Goal: Task Accomplishment & Management: Manage account settings

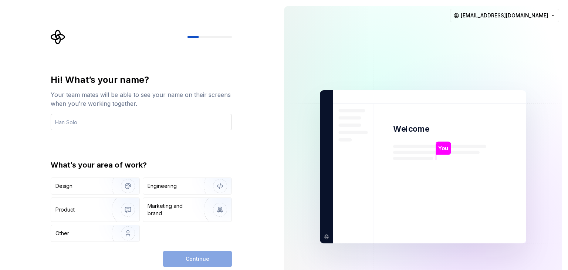
click at [163, 126] on input "text" at bounding box center [141, 122] width 181 height 16
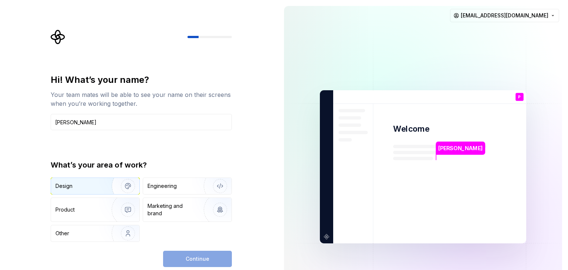
type input "[PERSON_NAME]"
click at [96, 187] on div "Design" at bounding box center [78, 185] width 47 height 7
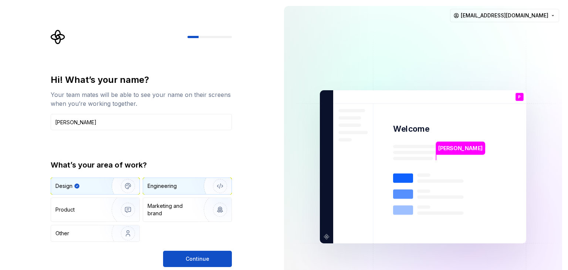
click at [202, 181] on img "button" at bounding box center [215, 186] width 47 height 50
click at [118, 181] on img "button" at bounding box center [122, 186] width 47 height 50
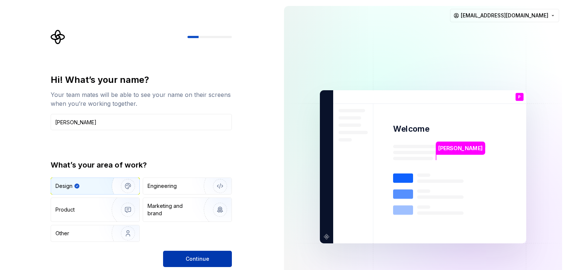
click at [190, 253] on button "Continue" at bounding box center [197, 259] width 69 height 16
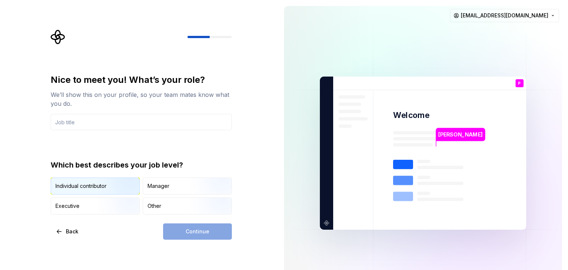
click at [92, 187] on div "Individual contributor" at bounding box center [80, 185] width 51 height 7
click at [165, 128] on input "text" at bounding box center [141, 122] width 181 height 16
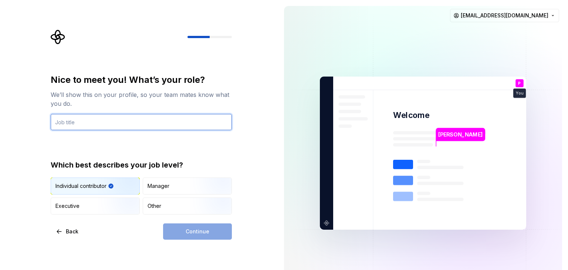
click at [171, 119] on input "text" at bounding box center [141, 122] width 181 height 16
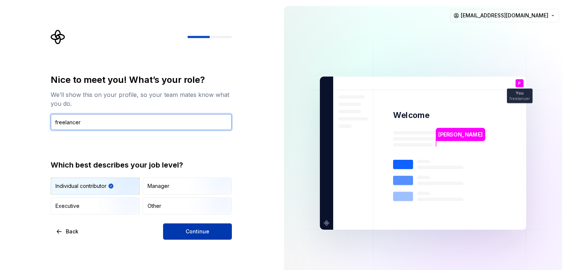
type input "freelancer"
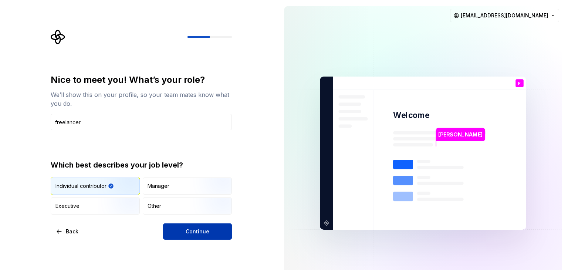
click at [200, 228] on span "Continue" at bounding box center [198, 231] width 24 height 7
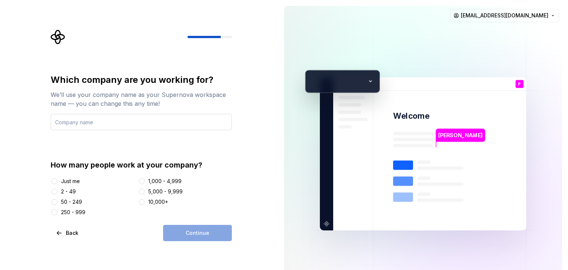
click at [164, 123] on input "text" at bounding box center [141, 122] width 181 height 16
click at [55, 181] on button "Just me" at bounding box center [54, 181] width 6 height 6
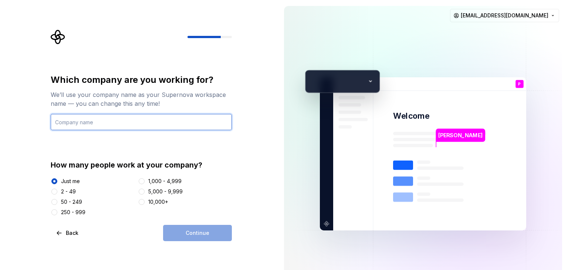
click at [138, 125] on input "text" at bounding box center [141, 122] width 181 height 16
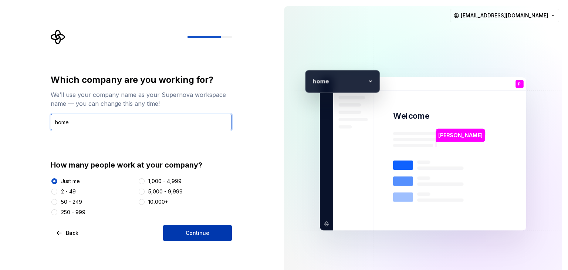
type input "home"
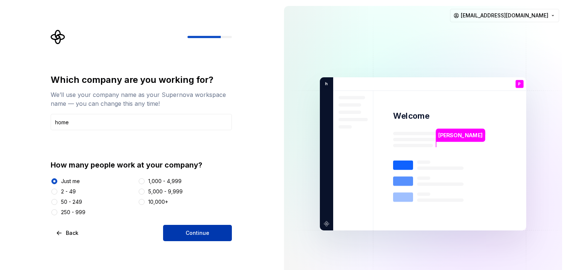
click at [172, 233] on button "Continue" at bounding box center [197, 233] width 69 height 16
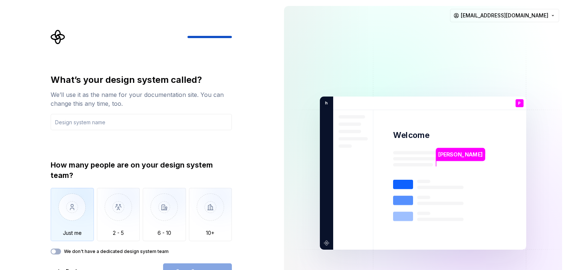
click at [73, 212] on img "button" at bounding box center [72, 213] width 43 height 50
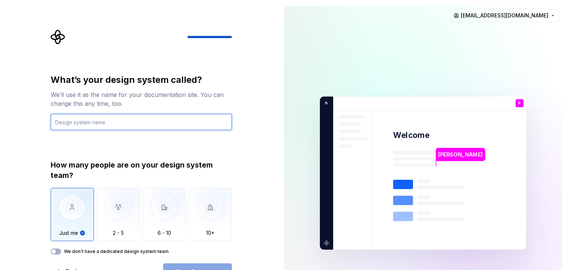
click at [111, 124] on input "text" at bounding box center [141, 122] width 181 height 16
type input "VS code"
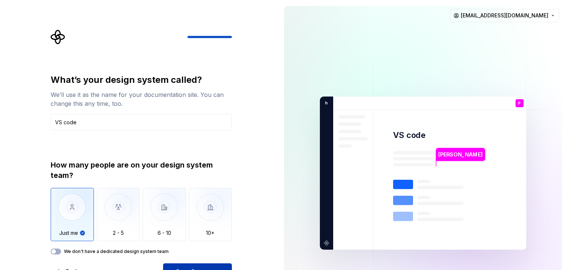
click at [201, 264] on button "Open Supernova" at bounding box center [197, 271] width 69 height 16
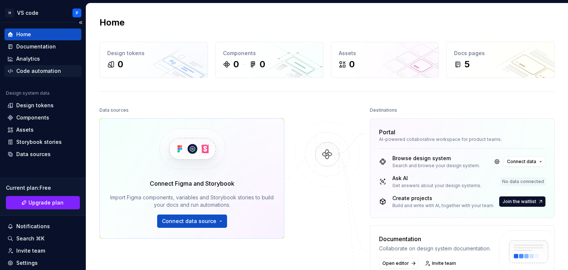
click at [40, 74] on div "Code automation" at bounding box center [38, 70] width 45 height 7
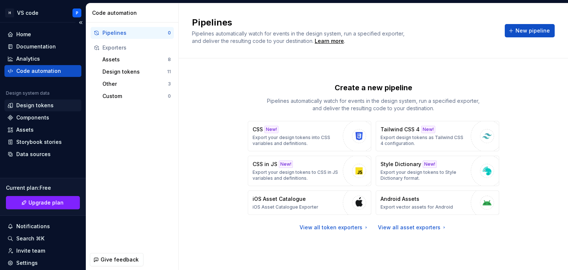
click at [53, 103] on div "Design tokens" at bounding box center [42, 105] width 71 height 7
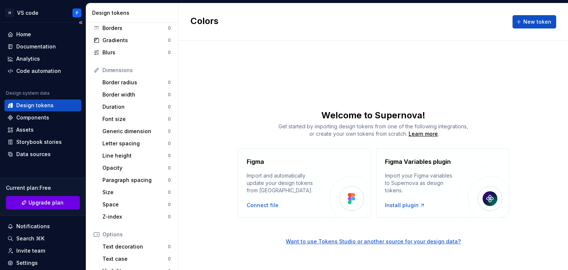
scroll to position [74, 0]
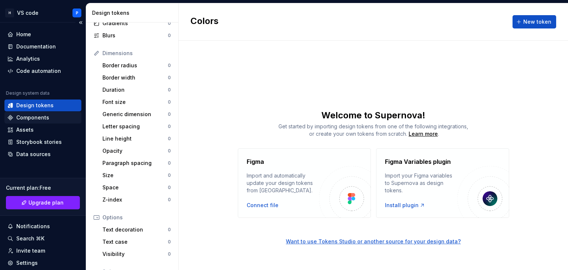
click at [56, 121] on div "Components" at bounding box center [42, 118] width 77 height 12
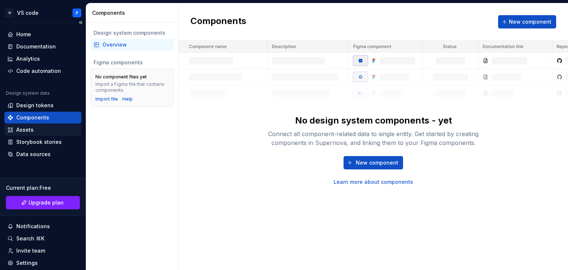
click at [37, 127] on div "Assets" at bounding box center [42, 129] width 71 height 7
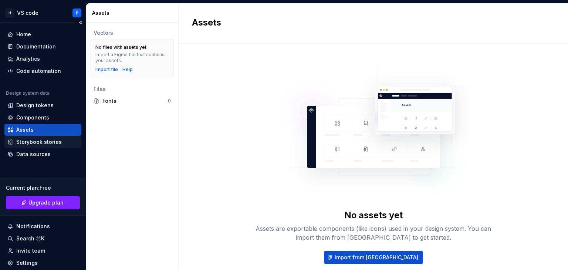
click at [44, 143] on div "Storybook stories" at bounding box center [38, 141] width 45 height 7
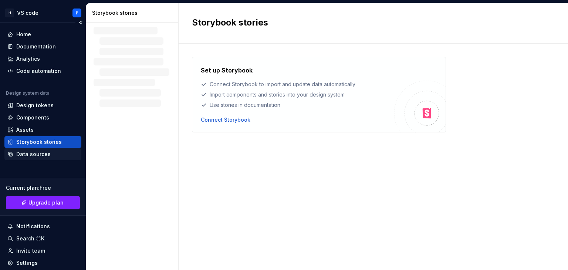
click at [44, 153] on div "Data sources" at bounding box center [33, 154] width 34 height 7
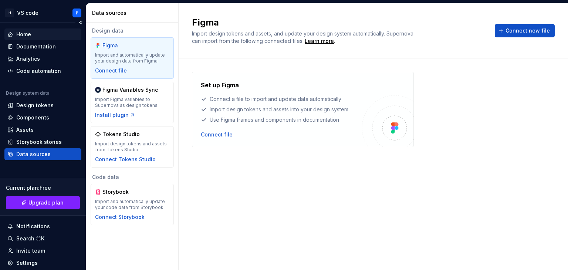
click at [36, 36] on div "Home" at bounding box center [42, 34] width 71 height 7
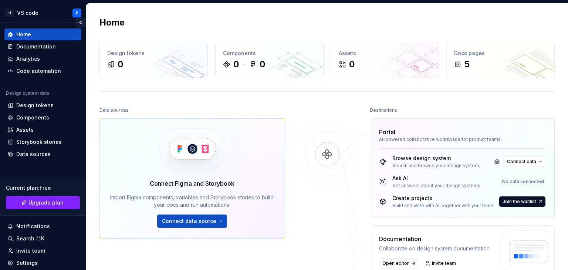
click at [78, 23] on button "Collapse sidebar" at bounding box center [80, 22] width 10 height 10
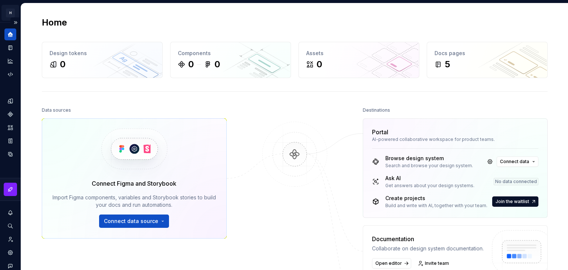
click at [10, 12] on html "H VS code P Design system data Home Design tokens 0 Components 0 0 Assets 0 Doc…" at bounding box center [284, 135] width 568 height 270
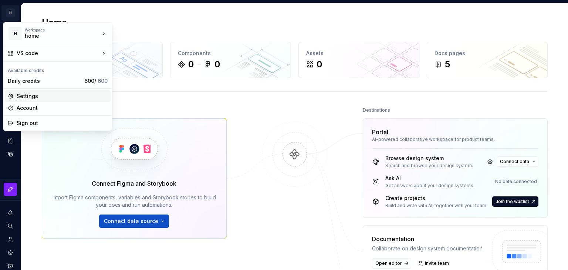
click at [43, 94] on div "Settings" at bounding box center [62, 95] width 91 height 7
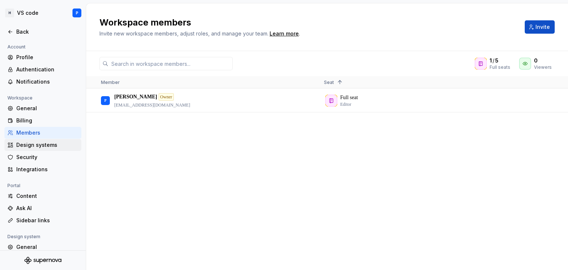
click at [41, 143] on div "Design systems" at bounding box center [47, 144] width 62 height 7
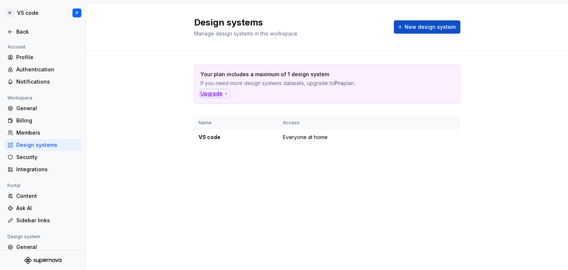
click at [210, 91] on div "Upgrade" at bounding box center [214, 93] width 29 height 7
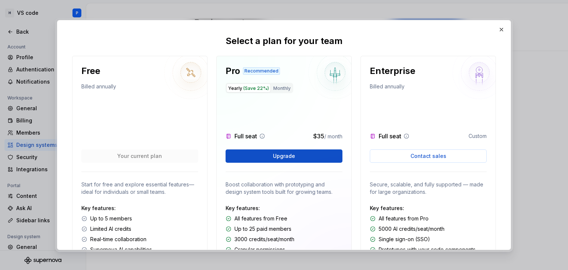
click at [157, 119] on div at bounding box center [139, 121] width 117 height 38
click at [430, 154] on span "Contact sales" at bounding box center [428, 155] width 36 height 7
click at [502, 27] on button "button" at bounding box center [501, 29] width 10 height 10
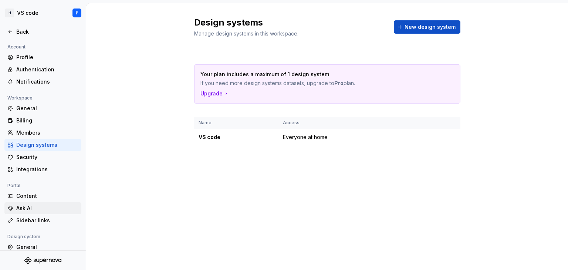
click at [34, 209] on div "Ask AI" at bounding box center [47, 208] width 62 height 7
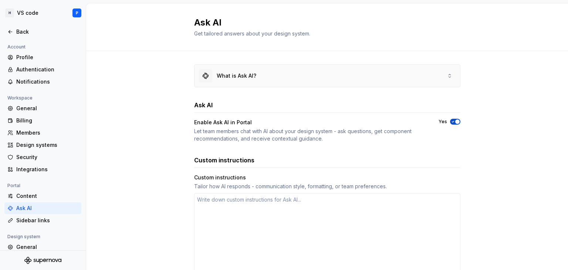
click at [276, 77] on div "What is Ask AI?" at bounding box center [328, 76] width 266 height 22
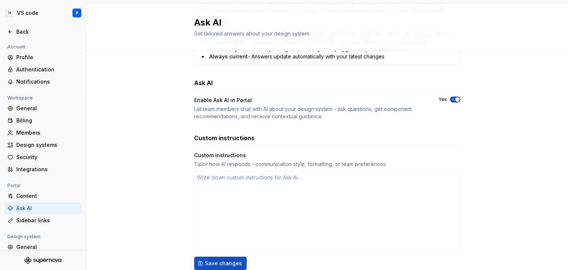
scroll to position [296, 0]
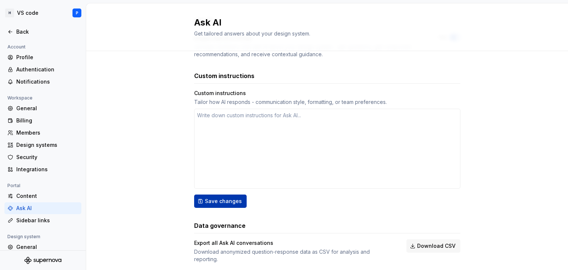
type textarea "*"
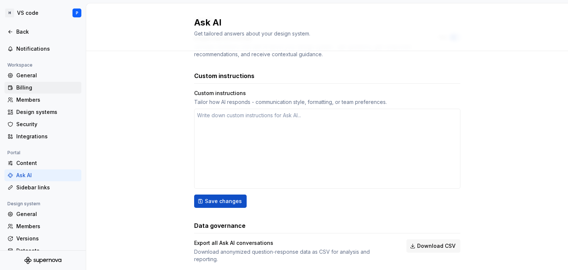
scroll to position [0, 0]
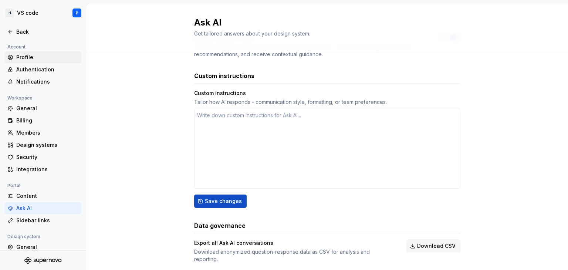
click at [40, 54] on div "Profile" at bounding box center [47, 57] width 62 height 7
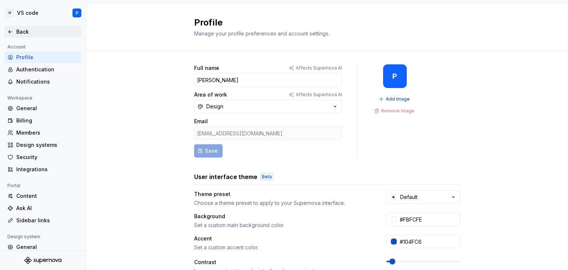
click at [22, 33] on div "Back" at bounding box center [47, 31] width 62 height 7
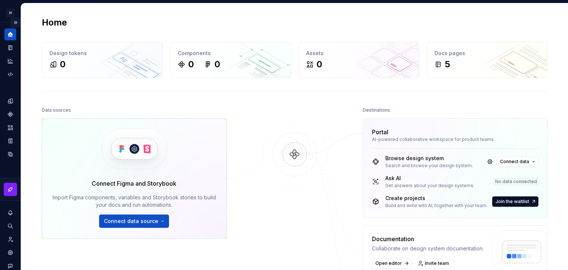
click at [10, 24] on button "Expand sidebar" at bounding box center [15, 22] width 10 height 10
